Goal: Information Seeking & Learning: Learn about a topic

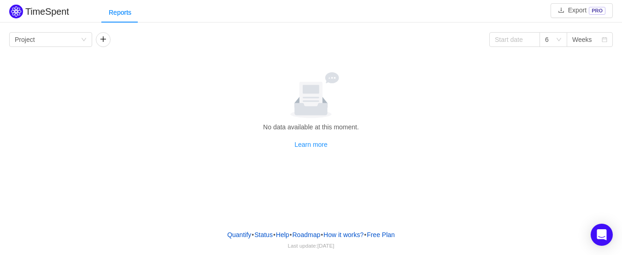
click at [144, 142] on div "Learn more" at bounding box center [311, 145] width 596 height 10
click at [240, 132] on p "No data available at this moment." at bounding box center [311, 127] width 596 height 10
click at [428, 88] on div at bounding box center [311, 95] width 596 height 46
